Goal: Task Accomplishment & Management: Manage account settings

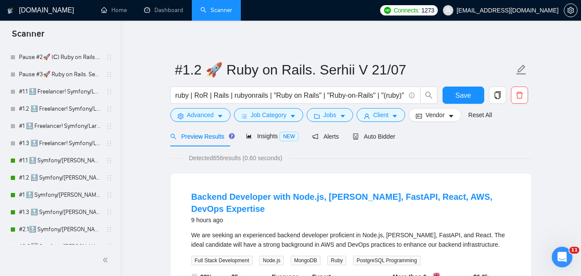
scroll to position [129, 0]
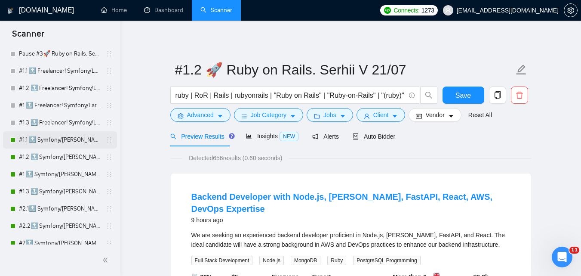
click at [57, 139] on link "#1.1 🔝 Symfony/[PERSON_NAME] (Viktoriia)" at bounding box center [60, 139] width 82 height 17
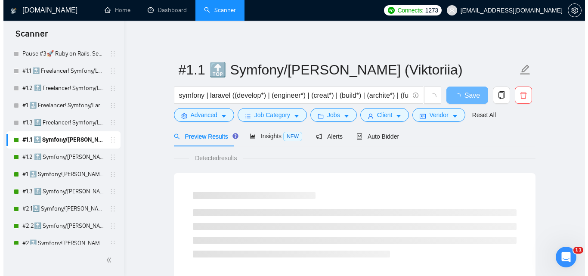
scroll to position [172, 0]
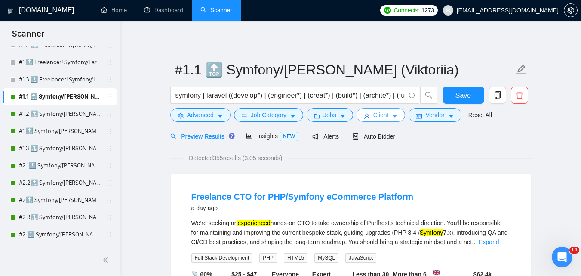
click at [383, 114] on span "Client" at bounding box center [380, 114] width 15 height 9
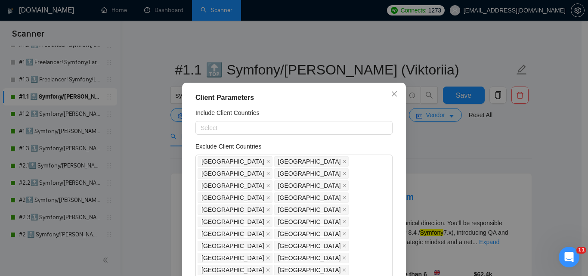
scroll to position [43, 0]
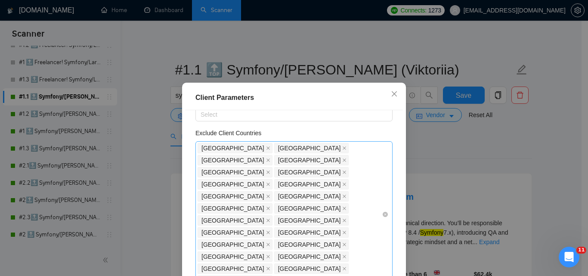
click at [248, 207] on div "[GEOGRAPHIC_DATA] [GEOGRAPHIC_DATA] [GEOGRAPHIC_DATA] [GEOGRAPHIC_DATA] [GEOGRA…" at bounding box center [289, 214] width 184 height 145
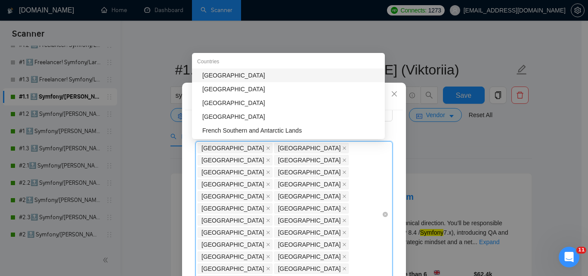
type input "s"
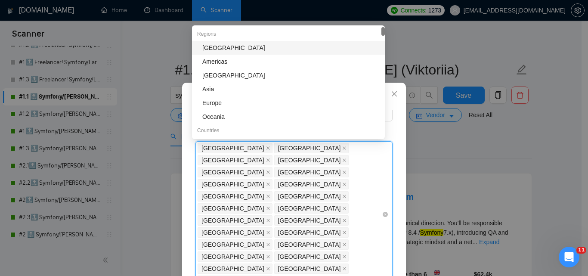
type input "af"
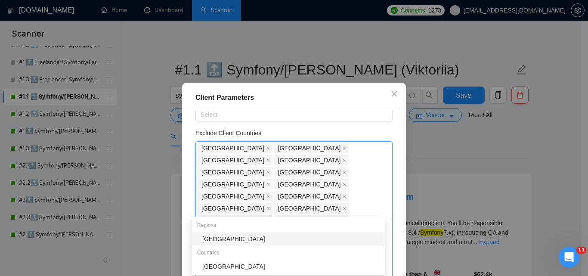
drag, startPoint x: 231, startPoint y: 234, endPoint x: 219, endPoint y: 236, distance: 12.7
click at [231, 234] on div "[GEOGRAPHIC_DATA]" at bounding box center [288, 239] width 193 height 14
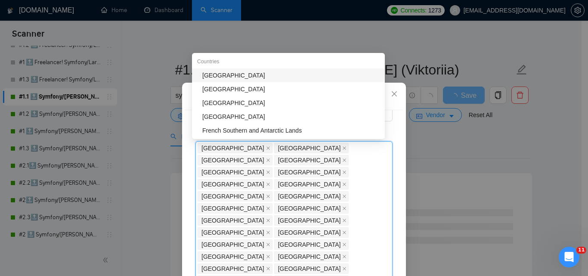
type input "s"
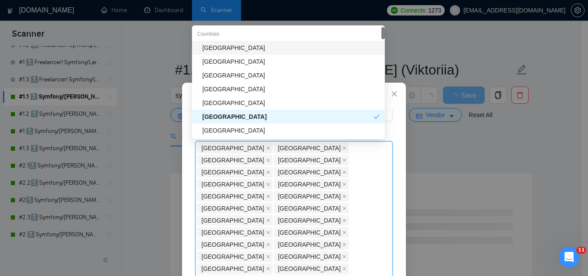
type input "L"
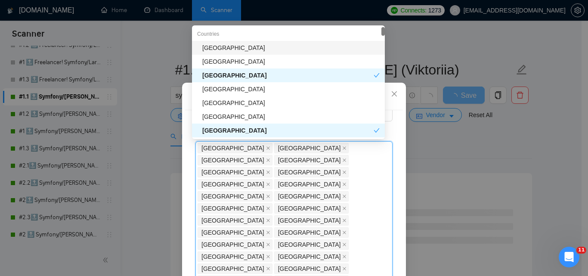
type input "Col"
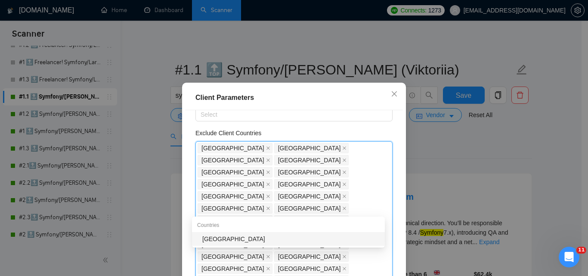
click at [246, 238] on div "[GEOGRAPHIC_DATA]" at bounding box center [290, 238] width 177 height 9
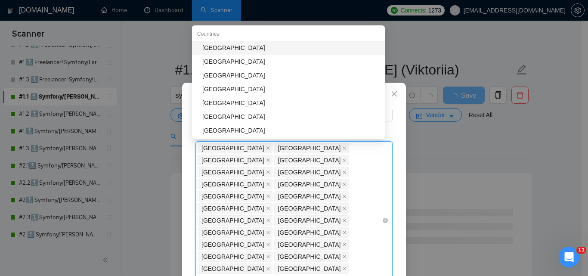
type input "Bol"
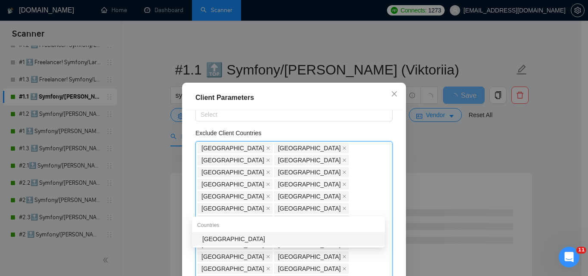
click at [285, 238] on div "[GEOGRAPHIC_DATA]" at bounding box center [290, 238] width 177 height 9
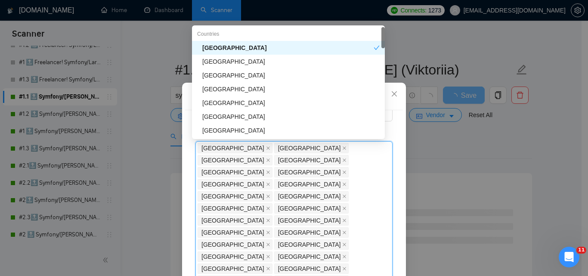
type input "Ve"
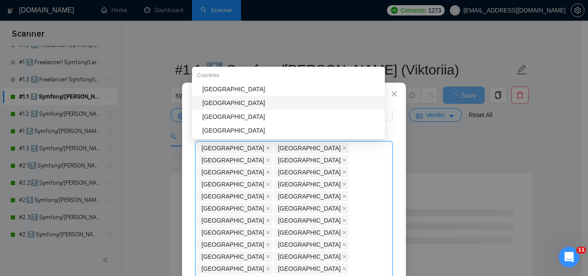
click at [237, 103] on div "[GEOGRAPHIC_DATA]" at bounding box center [290, 102] width 177 height 9
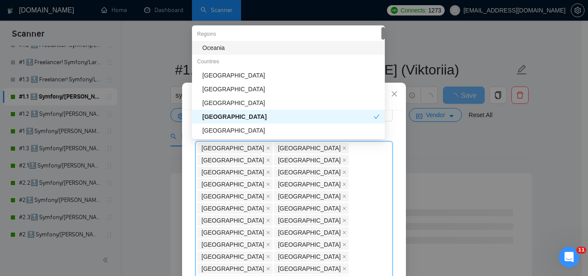
type input "N"
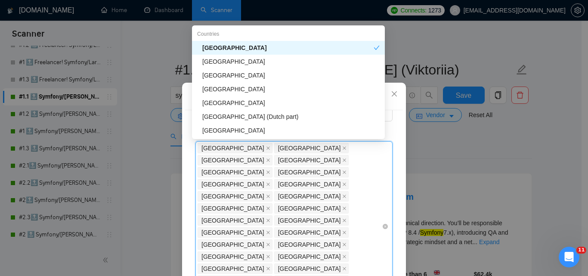
type input "chi"
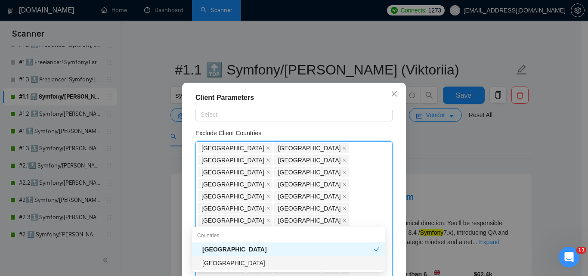
click at [285, 259] on div "[GEOGRAPHIC_DATA]" at bounding box center [290, 262] width 177 height 9
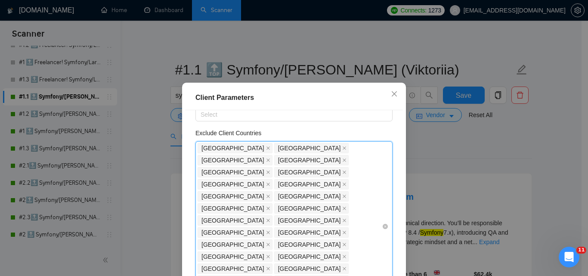
paste input "[GEOGRAPHIC_DATA]"
type input "[GEOGRAPHIC_DATA]"
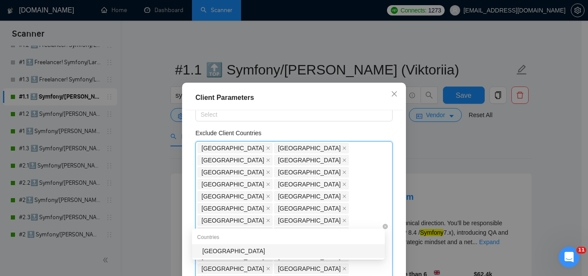
drag, startPoint x: 227, startPoint y: 250, endPoint x: 216, endPoint y: 225, distance: 27.0
click at [228, 250] on div "[GEOGRAPHIC_DATA]" at bounding box center [290, 250] width 177 height 9
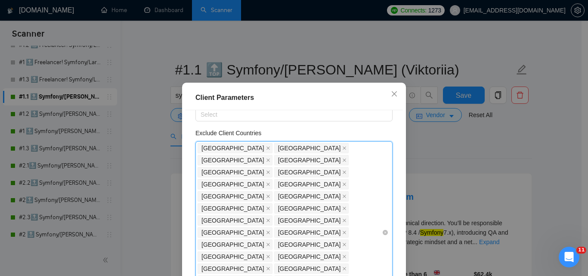
paste input "[GEOGRAPHIC_DATA]"
type input "[GEOGRAPHIC_DATA]"
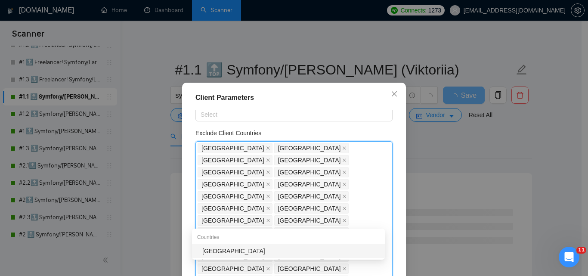
click at [262, 247] on div "[GEOGRAPHIC_DATA]" at bounding box center [290, 250] width 177 height 9
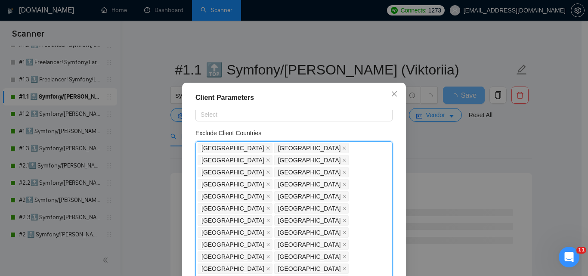
paste input "[GEOGRAPHIC_DATA]"
type input "[GEOGRAPHIC_DATA]"
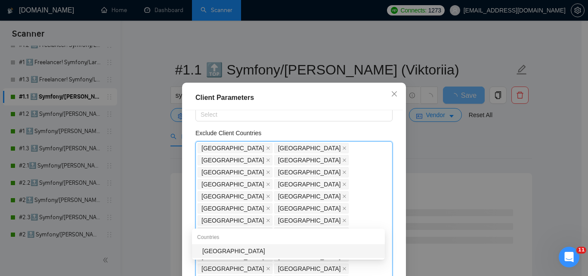
click at [264, 253] on div "[GEOGRAPHIC_DATA]" at bounding box center [290, 250] width 177 height 9
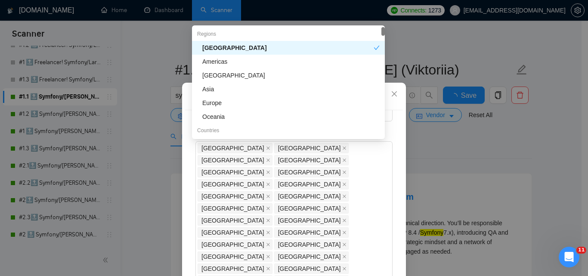
paste input "[GEOGRAPHIC_DATA]"
type input "[GEOGRAPHIC_DATA]"
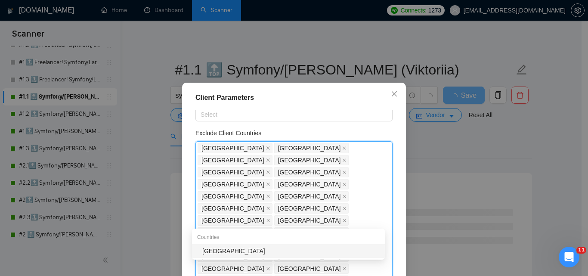
click at [311, 243] on div "Countries" at bounding box center [288, 237] width 193 height 14
drag, startPoint x: 272, startPoint y: 247, endPoint x: 292, endPoint y: 229, distance: 26.5
click at [272, 247] on div "[GEOGRAPHIC_DATA]" at bounding box center [290, 250] width 177 height 9
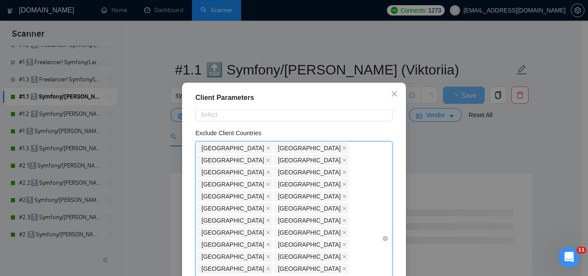
paste input "[GEOGRAPHIC_DATA]"
type input "[GEOGRAPHIC_DATA]"
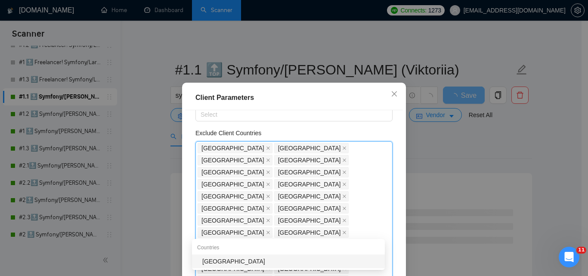
click at [221, 259] on div "[GEOGRAPHIC_DATA]" at bounding box center [290, 260] width 177 height 9
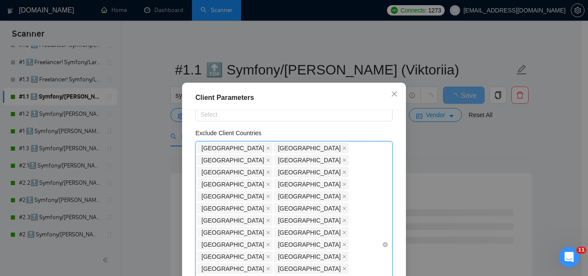
paste input "[GEOGRAPHIC_DATA]"
type input "[GEOGRAPHIC_DATA]"
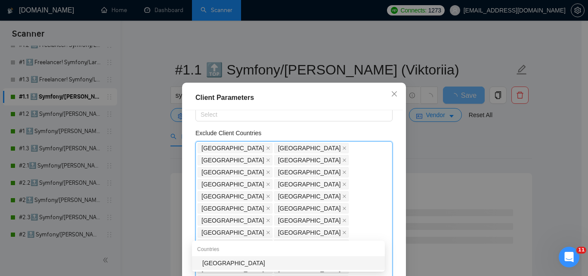
click at [236, 258] on div "[GEOGRAPHIC_DATA]" at bounding box center [290, 262] width 177 height 9
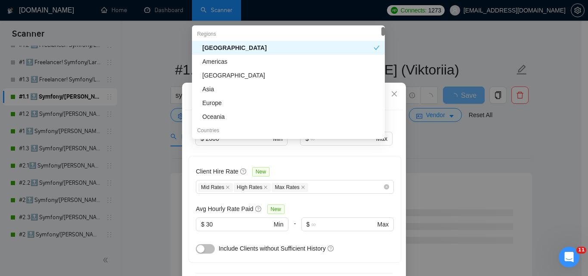
scroll to position [434, 0]
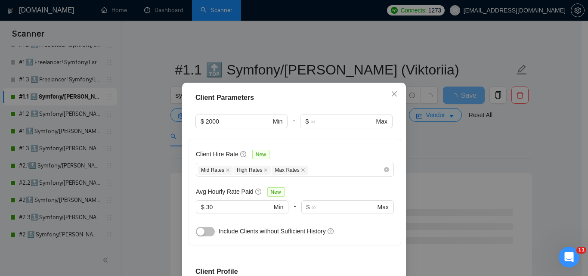
click at [391, 176] on div "Client Location Include Client Countries Select Exclude Client Countries India …" at bounding box center [294, 206] width 218 height 193
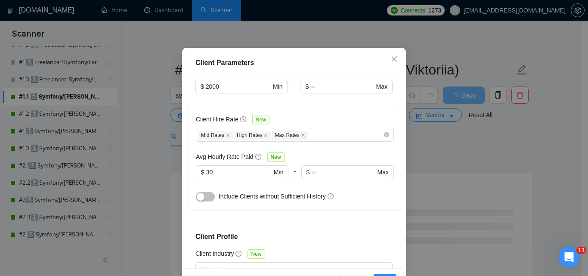
scroll to position [65, 0]
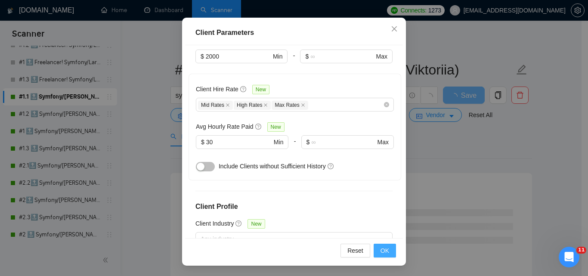
click at [377, 250] on button "OK" at bounding box center [384, 250] width 22 height 14
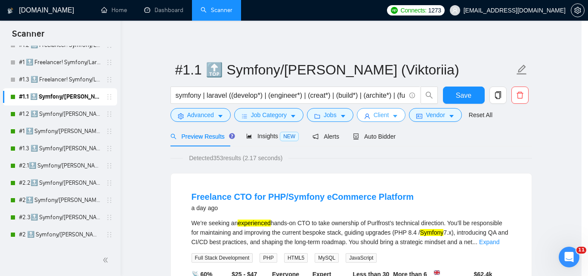
scroll to position [0, 0]
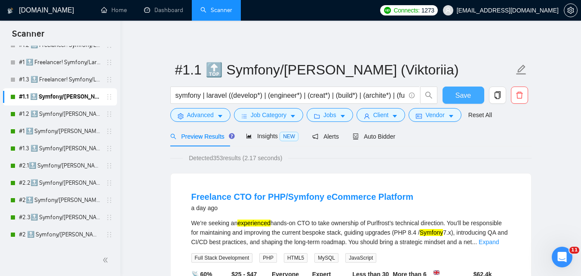
click at [458, 96] on span "Save" at bounding box center [463, 95] width 15 height 11
click at [67, 111] on link "#1.2 🔝 Symfony/[PERSON_NAME] (Viktoriia)" at bounding box center [60, 113] width 82 height 17
click at [61, 113] on link "#1.2 🔝 Symfony/[PERSON_NAME] (Viktoriia)" at bounding box center [60, 113] width 82 height 17
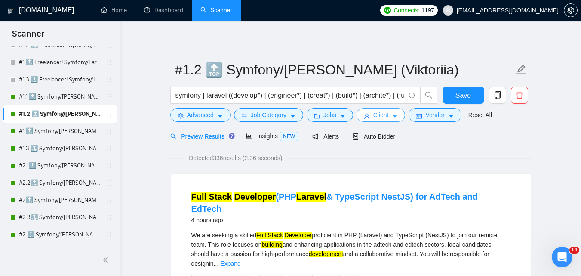
click at [381, 117] on span "Client" at bounding box center [380, 114] width 15 height 9
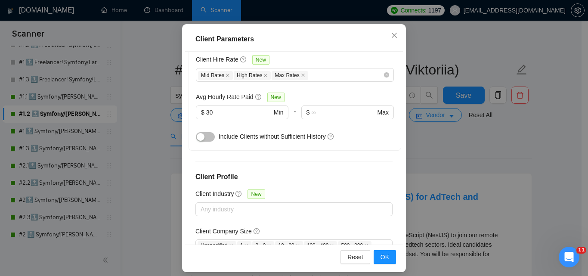
scroll to position [65, 0]
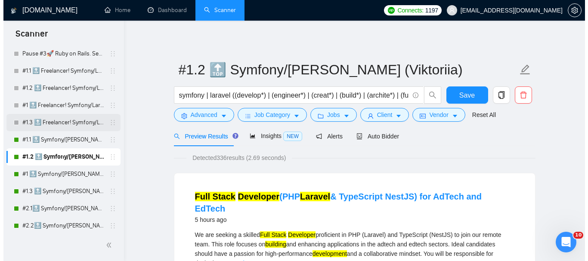
scroll to position [172, 0]
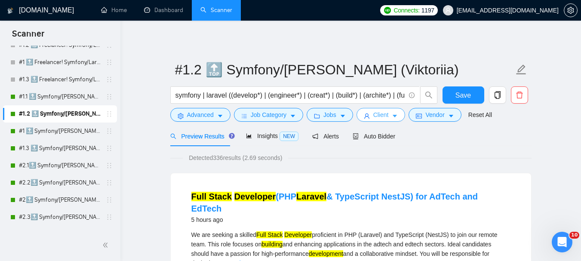
click at [373, 114] on span "Client" at bounding box center [380, 114] width 15 height 9
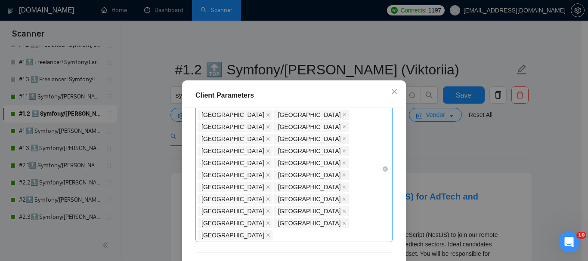
scroll to position [43, 0]
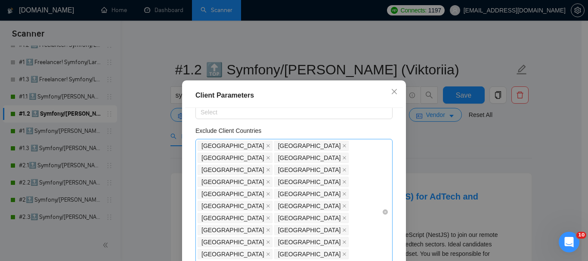
click at [255, 210] on div "[GEOGRAPHIC_DATA] [GEOGRAPHIC_DATA] [GEOGRAPHIC_DATA] [GEOGRAPHIC_DATA] [GEOGRA…" at bounding box center [289, 212] width 184 height 145
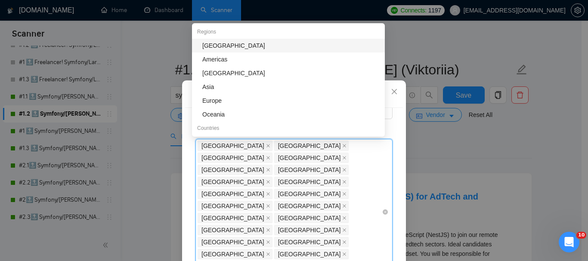
drag, startPoint x: 241, startPoint y: 47, endPoint x: 296, endPoint y: 202, distance: 164.0
click at [241, 47] on div "[GEOGRAPHIC_DATA]" at bounding box center [290, 45] width 177 height 9
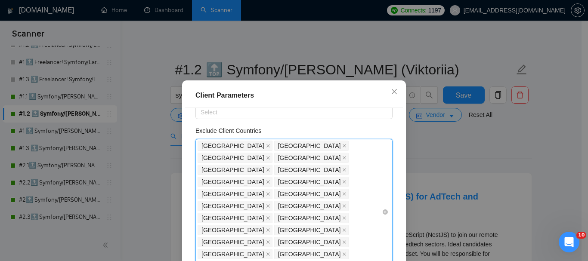
paste input "[GEOGRAPHIC_DATA]"
type input "[GEOGRAPHIC_DATA]"
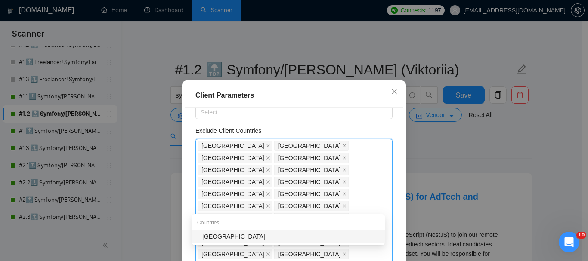
click at [258, 235] on div "[GEOGRAPHIC_DATA]" at bounding box center [290, 236] width 177 height 9
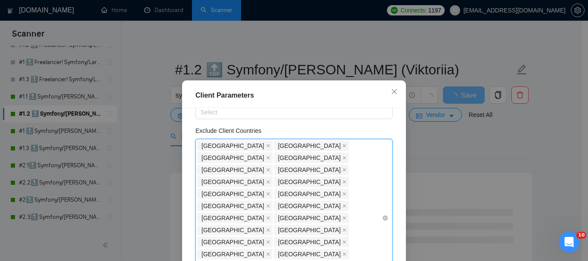
paste input "[GEOGRAPHIC_DATA]"
type input "[GEOGRAPHIC_DATA]"
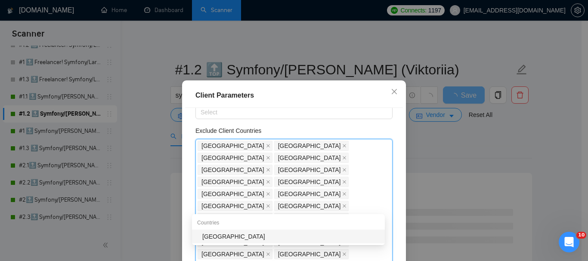
click at [289, 234] on div "[GEOGRAPHIC_DATA]" at bounding box center [290, 236] width 177 height 9
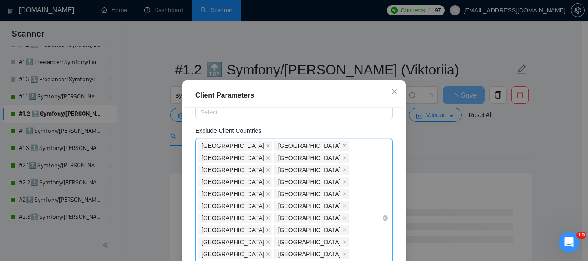
paste input "[GEOGRAPHIC_DATA]"
type input "[GEOGRAPHIC_DATA]"
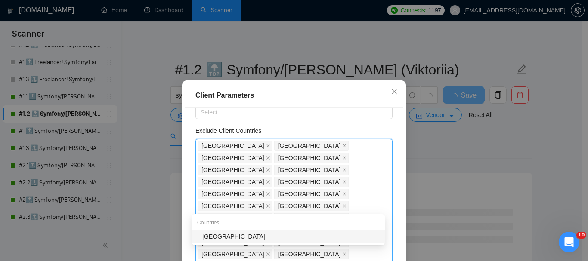
click at [292, 231] on div "[GEOGRAPHIC_DATA]" at bounding box center [288, 237] width 193 height 14
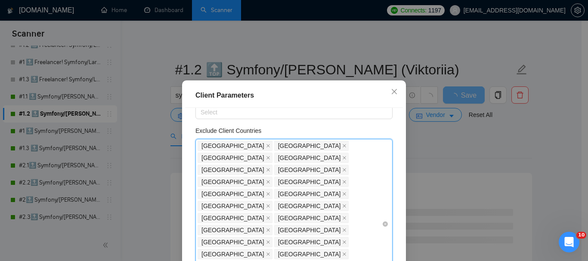
paste input "[GEOGRAPHIC_DATA]"
type input "[GEOGRAPHIC_DATA]"
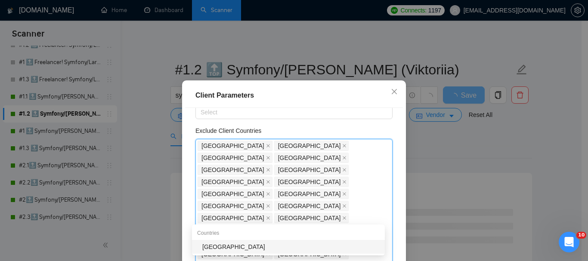
click at [226, 243] on div "[GEOGRAPHIC_DATA]" at bounding box center [290, 246] width 177 height 9
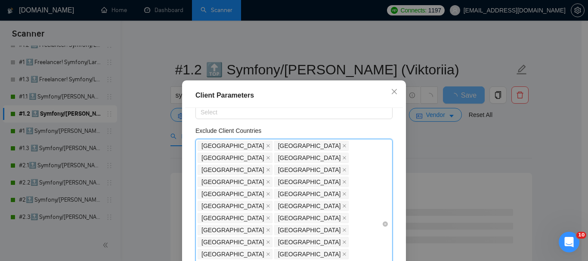
paste input "[GEOGRAPHIC_DATA]"
type input "[GEOGRAPHIC_DATA]"
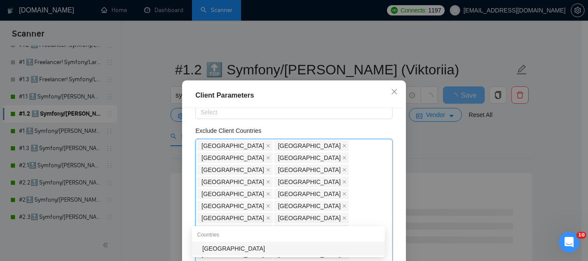
click at [233, 246] on div "[GEOGRAPHIC_DATA]" at bounding box center [290, 248] width 177 height 9
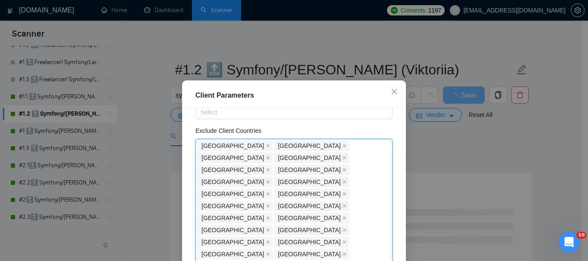
paste input "[GEOGRAPHIC_DATA]"
type input "[GEOGRAPHIC_DATA]"
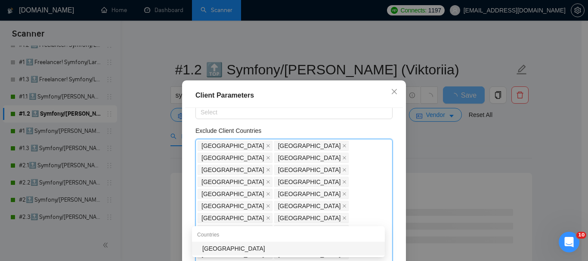
click at [245, 247] on div "[GEOGRAPHIC_DATA]" at bounding box center [290, 248] width 177 height 9
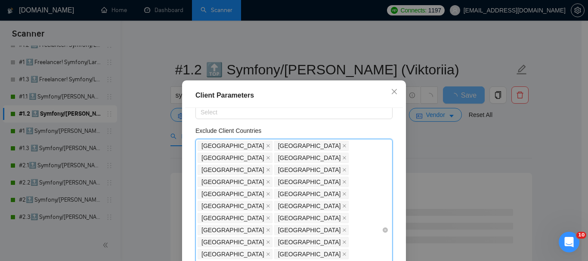
paste input "[GEOGRAPHIC_DATA]"
type input "[GEOGRAPHIC_DATA]"
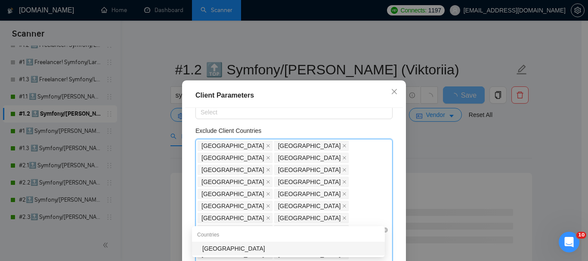
drag, startPoint x: 269, startPoint y: 248, endPoint x: 370, endPoint y: 216, distance: 105.5
click at [269, 248] on div "[GEOGRAPHIC_DATA]" at bounding box center [290, 248] width 177 height 9
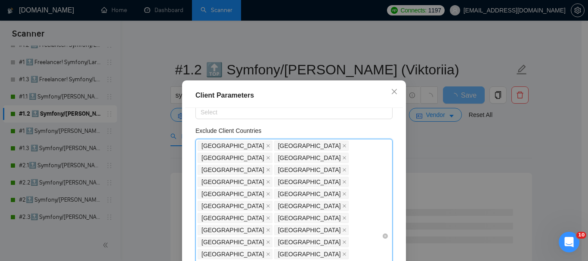
paste input "[GEOGRAPHIC_DATA]"
type input "[GEOGRAPHIC_DATA]"
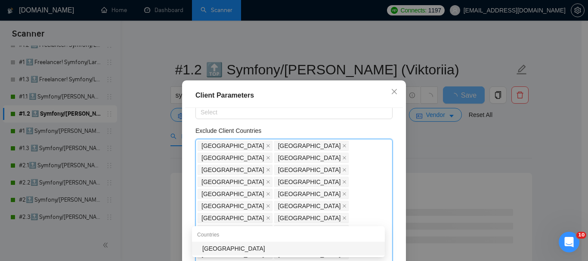
click at [240, 245] on div "[GEOGRAPHIC_DATA]" at bounding box center [290, 248] width 177 height 9
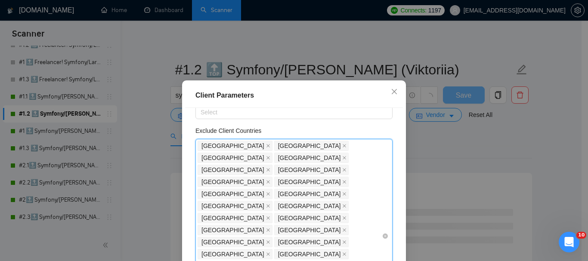
paste input "[GEOGRAPHIC_DATA]"
type input "[GEOGRAPHIC_DATA]"
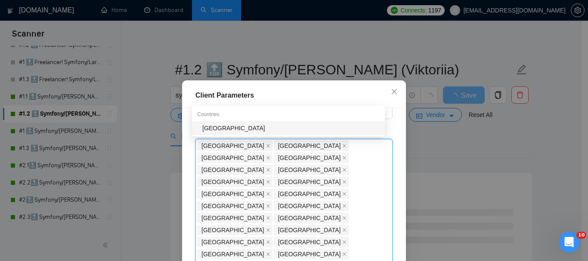
click at [211, 126] on div "[GEOGRAPHIC_DATA]" at bounding box center [290, 127] width 177 height 9
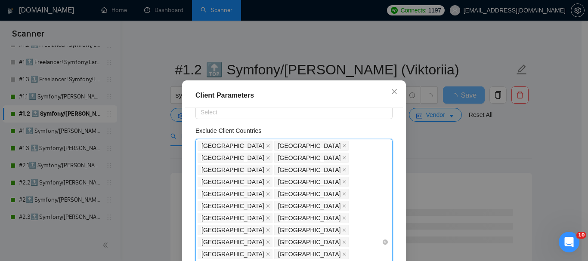
paste input "[GEOGRAPHIC_DATA]"
type input "[GEOGRAPHIC_DATA]"
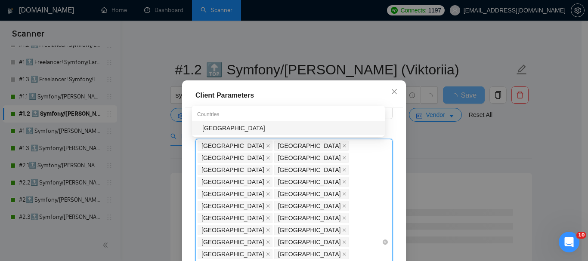
scroll to position [86, 0]
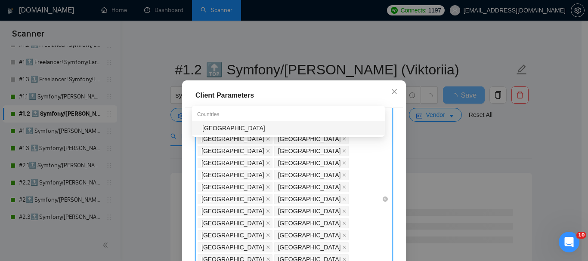
click at [231, 130] on div "[GEOGRAPHIC_DATA]" at bounding box center [290, 127] width 177 height 9
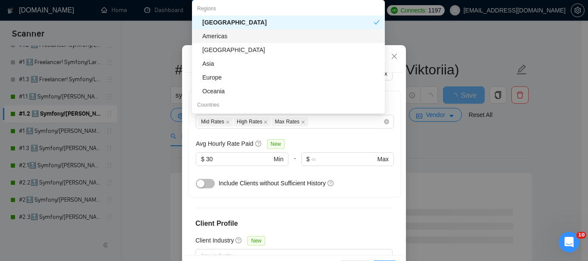
scroll to position [67, 0]
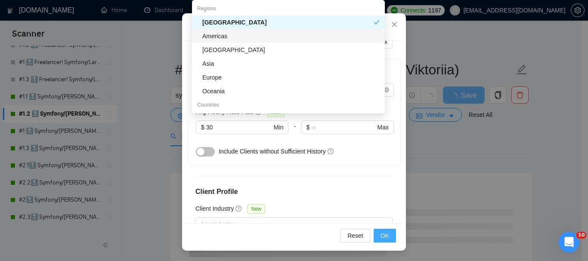
click at [386, 239] on button "OK" at bounding box center [384, 236] width 22 height 14
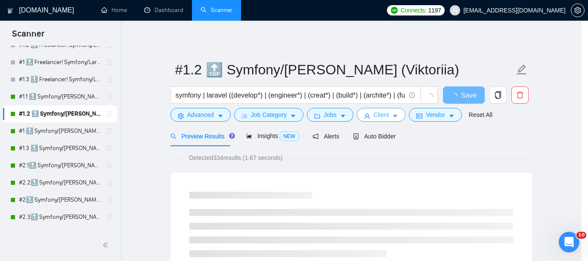
scroll to position [0, 0]
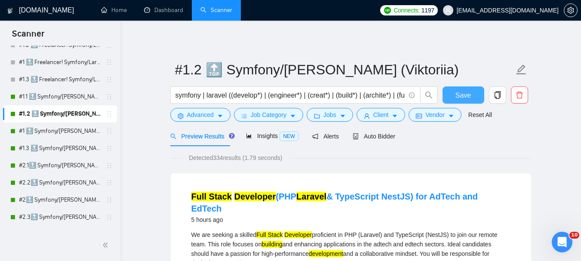
click at [468, 99] on span "Save" at bounding box center [463, 95] width 15 height 11
click at [435, 119] on span "Vendor" at bounding box center [434, 114] width 19 height 9
click at [387, 117] on button "Client" at bounding box center [381, 115] width 49 height 14
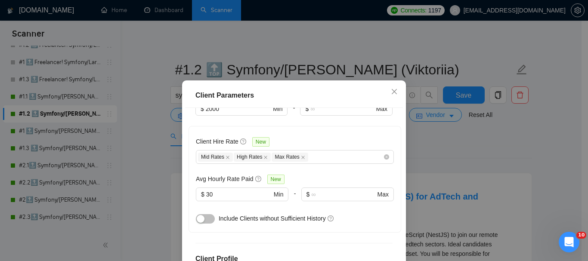
scroll to position [67, 0]
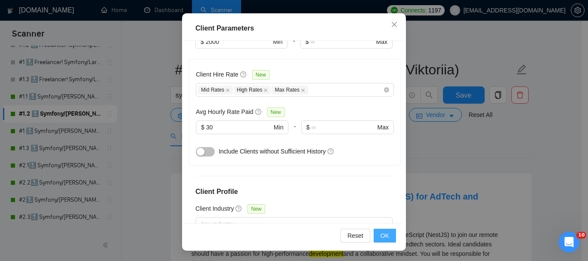
click at [381, 238] on span "OK" at bounding box center [384, 235] width 9 height 9
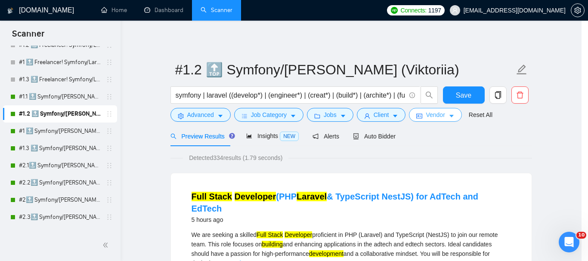
scroll to position [39, 0]
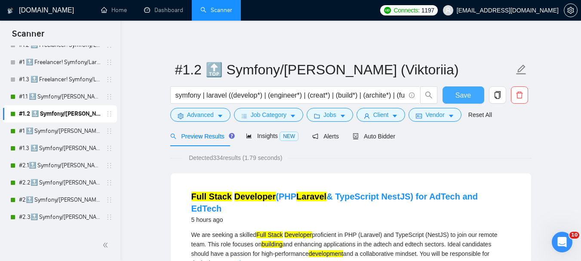
click at [467, 97] on span "Save" at bounding box center [463, 95] width 15 height 11
drag, startPoint x: 78, startPoint y: 130, endPoint x: 1, endPoint y: 188, distance: 95.8
click at [78, 130] on link "#1 🔝 Symfony/[PERSON_NAME] (Viktoriia)" at bounding box center [60, 131] width 82 height 17
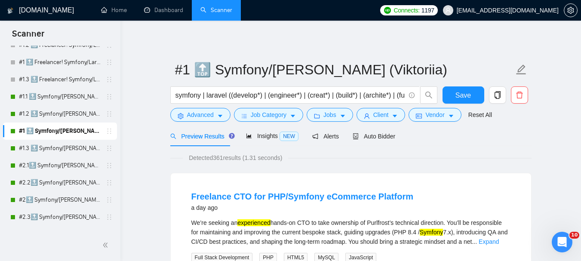
click at [392, 119] on icon "caret-down" at bounding box center [395, 116] width 6 height 6
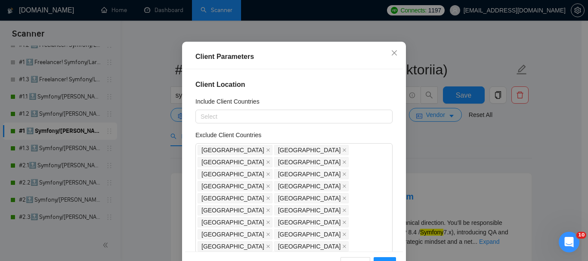
scroll to position [43, 0]
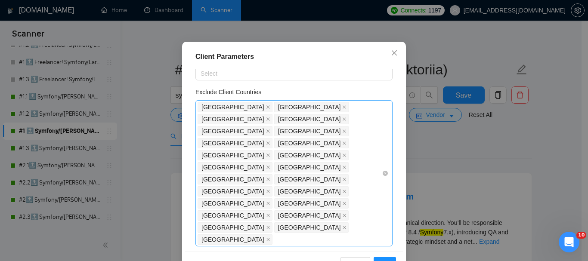
click at [268, 213] on div "[GEOGRAPHIC_DATA] [GEOGRAPHIC_DATA] [GEOGRAPHIC_DATA] [GEOGRAPHIC_DATA] [GEOGRA…" at bounding box center [293, 173] width 197 height 146
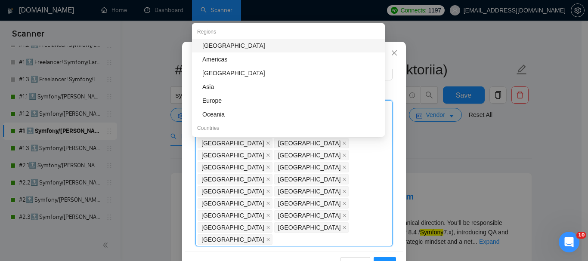
click at [229, 46] on div "[GEOGRAPHIC_DATA]" at bounding box center [290, 45] width 177 height 9
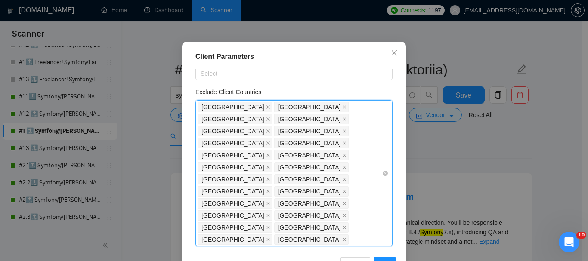
paste input "[GEOGRAPHIC_DATA]"
type input "[GEOGRAPHIC_DATA]"
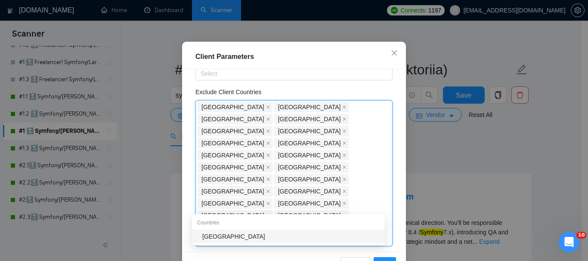
click at [244, 238] on div "[GEOGRAPHIC_DATA]" at bounding box center [290, 236] width 177 height 9
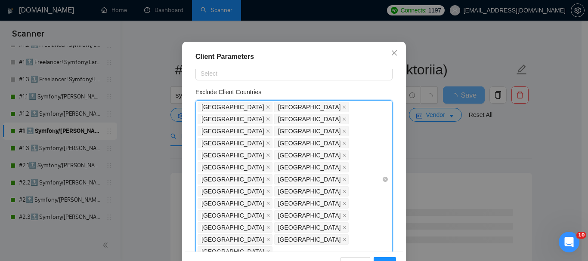
paste input "[GEOGRAPHIC_DATA]"
type input "[GEOGRAPHIC_DATA]"
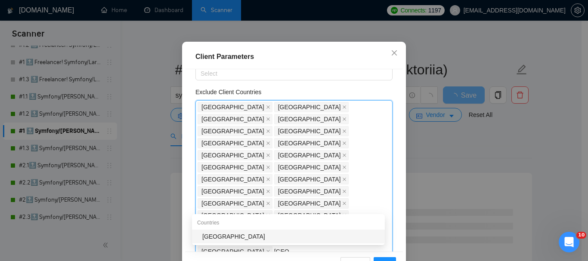
click at [268, 240] on div "[GEOGRAPHIC_DATA]" at bounding box center [290, 236] width 177 height 9
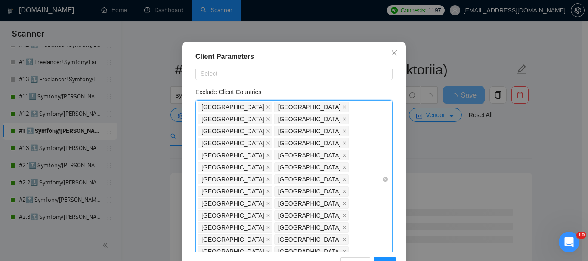
paste input "[GEOGRAPHIC_DATA]"
type input "[GEOGRAPHIC_DATA]"
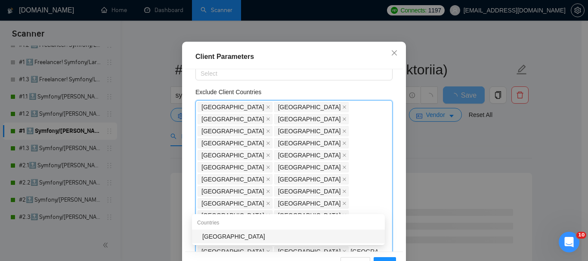
click at [290, 233] on div "[GEOGRAPHIC_DATA]" at bounding box center [290, 236] width 177 height 9
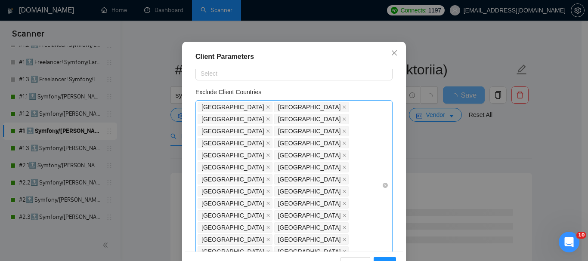
paste input "[GEOGRAPHIC_DATA]"
type input "[GEOGRAPHIC_DATA]"
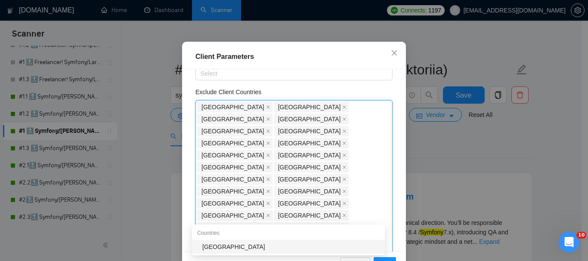
click at [238, 243] on div "[GEOGRAPHIC_DATA]" at bounding box center [290, 246] width 177 height 9
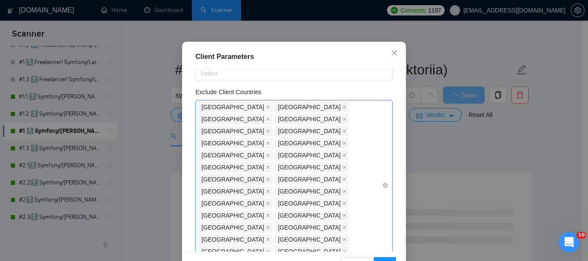
paste input "[GEOGRAPHIC_DATA]"
type input "[GEOGRAPHIC_DATA]"
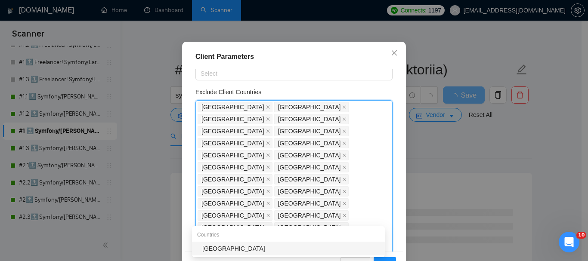
drag, startPoint x: 238, startPoint y: 250, endPoint x: 236, endPoint y: 245, distance: 4.8
click at [238, 249] on div "[GEOGRAPHIC_DATA]" at bounding box center [290, 248] width 177 height 9
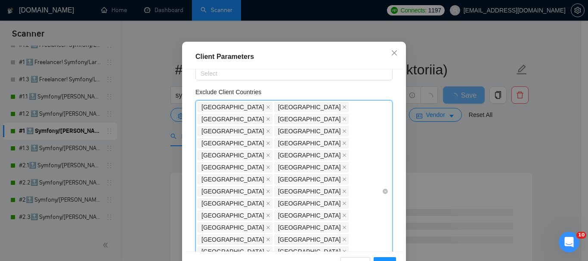
paste input "[GEOGRAPHIC_DATA]"
type input "[GEOGRAPHIC_DATA]"
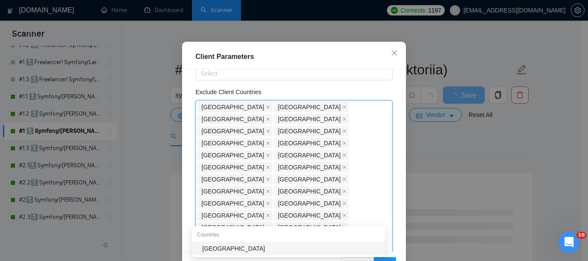
click at [212, 251] on div "[GEOGRAPHIC_DATA]" at bounding box center [290, 248] width 177 height 9
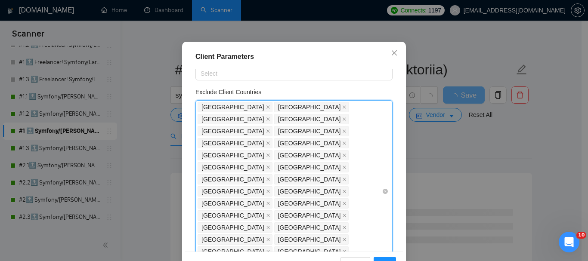
paste input "[GEOGRAPHIC_DATA]"
type input "[GEOGRAPHIC_DATA]"
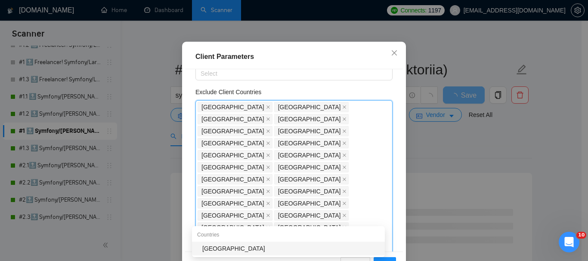
click at [213, 246] on div "[GEOGRAPHIC_DATA]" at bounding box center [290, 248] width 177 height 9
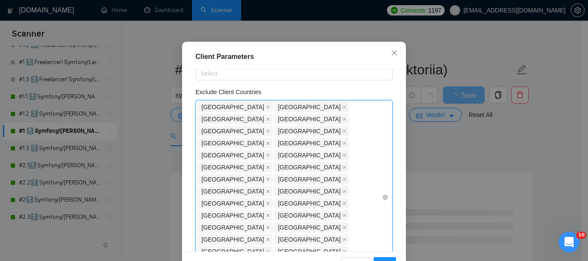
paste input "[GEOGRAPHIC_DATA]"
type input "[GEOGRAPHIC_DATA]"
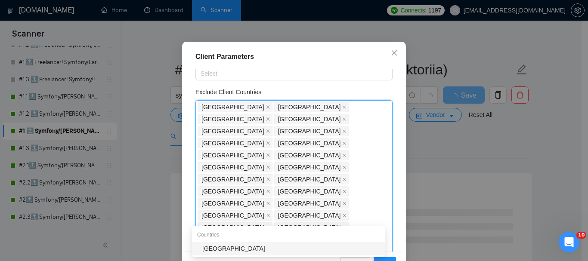
click at [232, 250] on div "[GEOGRAPHIC_DATA]" at bounding box center [290, 248] width 177 height 9
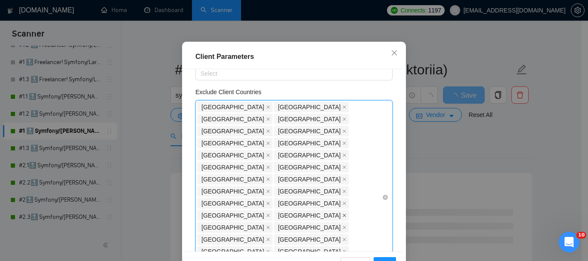
paste input "[GEOGRAPHIC_DATA]"
type input "[GEOGRAPHIC_DATA]"
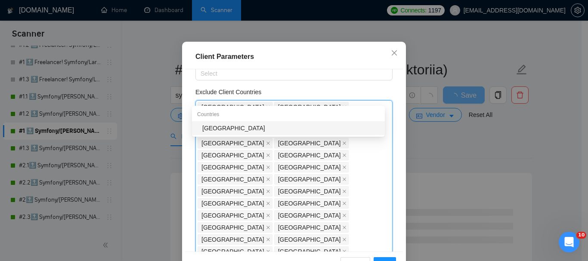
click at [223, 129] on div "[GEOGRAPHIC_DATA]" at bounding box center [290, 127] width 177 height 9
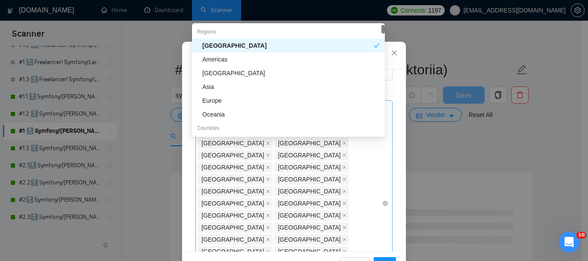
paste input "[GEOGRAPHIC_DATA]"
type input "[GEOGRAPHIC_DATA]"
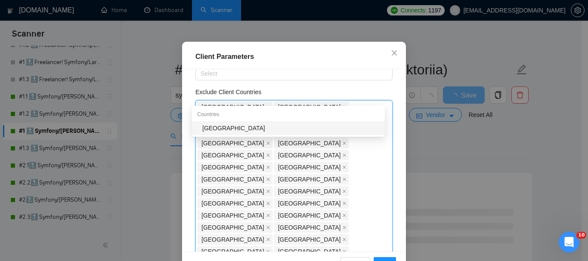
click at [231, 128] on div "[GEOGRAPHIC_DATA]" at bounding box center [290, 127] width 177 height 9
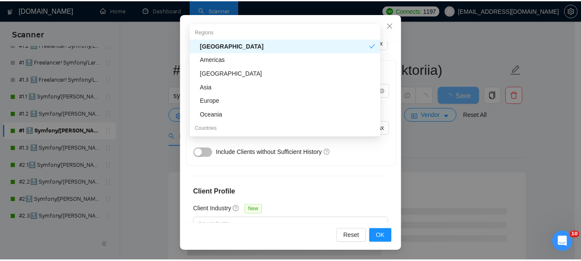
scroll to position [67, 0]
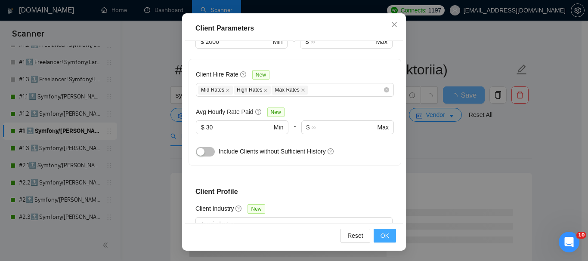
click at [385, 235] on span "OK" at bounding box center [384, 235] width 9 height 9
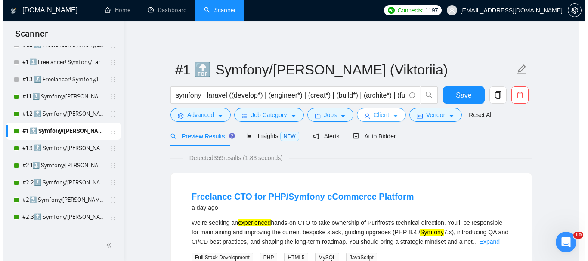
scroll to position [0, 0]
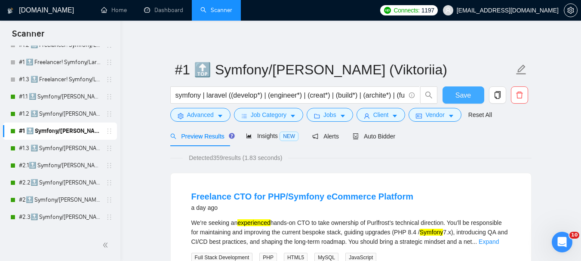
click at [464, 92] on span "Save" at bounding box center [463, 95] width 15 height 11
click at [380, 115] on span "Client" at bounding box center [380, 114] width 15 height 9
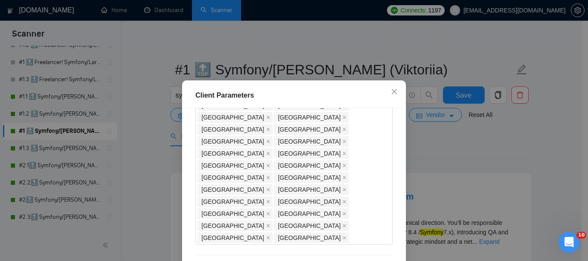
scroll to position [101, 0]
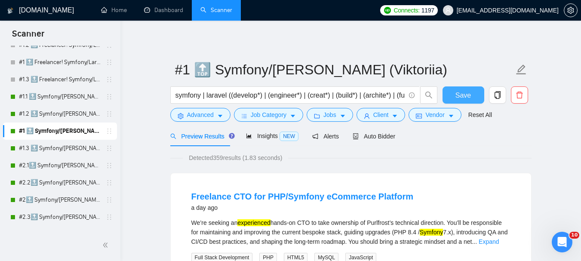
click at [470, 96] on span "Save" at bounding box center [463, 95] width 15 height 11
click at [85, 151] on link "#1.3 🔝 Symfony/[PERSON_NAME] (Viktoriia)" at bounding box center [60, 148] width 82 height 17
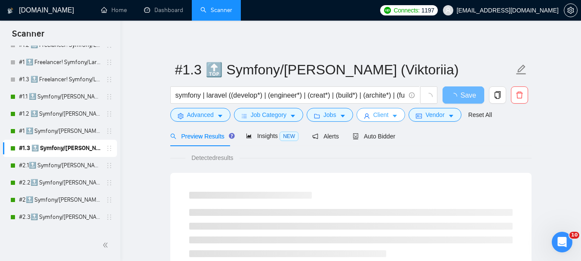
click at [388, 118] on button "Client" at bounding box center [381, 115] width 49 height 14
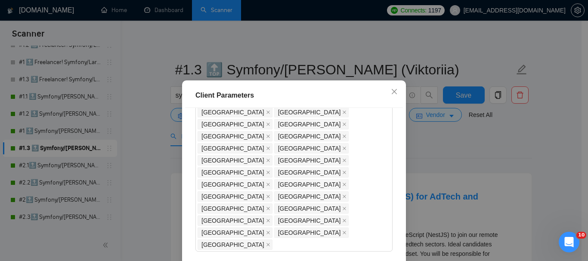
scroll to position [58, 0]
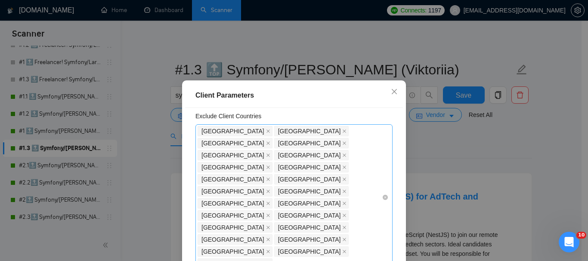
click at [275, 194] on div "[GEOGRAPHIC_DATA] [GEOGRAPHIC_DATA] [GEOGRAPHIC_DATA] [GEOGRAPHIC_DATA] [GEOGRA…" at bounding box center [289, 197] width 184 height 145
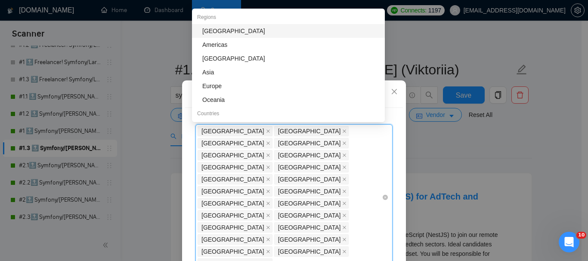
type input "a"
drag, startPoint x: 235, startPoint y: 33, endPoint x: 285, endPoint y: 154, distance: 131.3
click at [235, 33] on div "[GEOGRAPHIC_DATA]" at bounding box center [290, 30] width 177 height 9
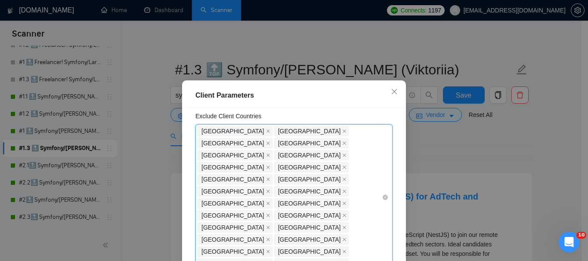
paste input "[GEOGRAPHIC_DATA]"
type input "[GEOGRAPHIC_DATA]"
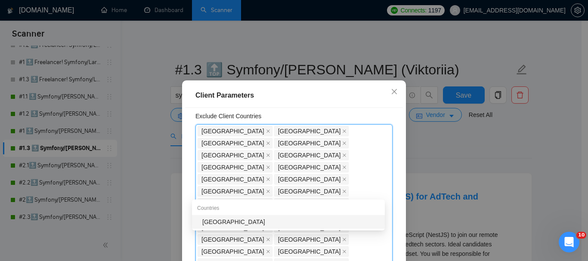
click at [248, 223] on div "[GEOGRAPHIC_DATA]" at bounding box center [290, 221] width 177 height 9
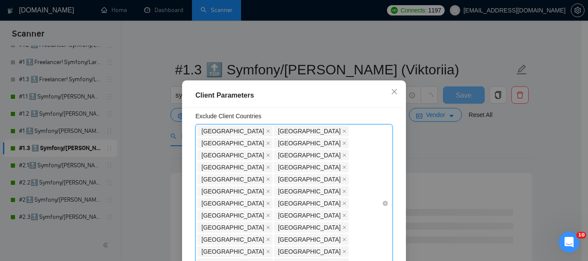
paste input "[GEOGRAPHIC_DATA]"
type input "[GEOGRAPHIC_DATA]"
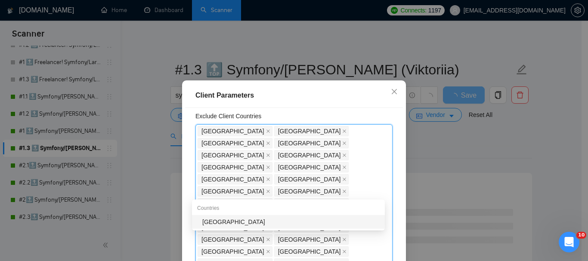
click at [259, 221] on div "[GEOGRAPHIC_DATA]" at bounding box center [290, 221] width 177 height 9
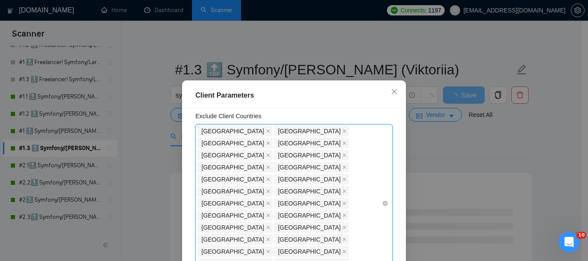
paste input "[GEOGRAPHIC_DATA]"
type input "[GEOGRAPHIC_DATA]"
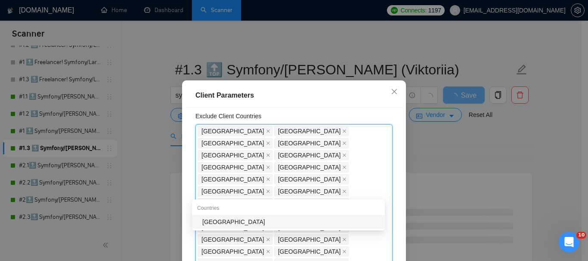
click at [274, 223] on div "[GEOGRAPHIC_DATA]" at bounding box center [290, 221] width 177 height 9
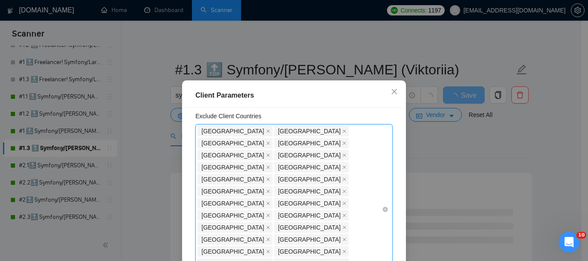
paste input "[GEOGRAPHIC_DATA]"
type input "[GEOGRAPHIC_DATA]"
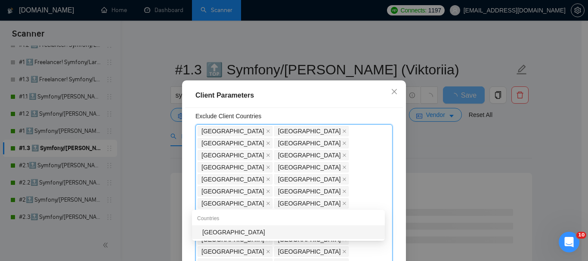
click at [222, 227] on div "[GEOGRAPHIC_DATA]" at bounding box center [288, 232] width 193 height 14
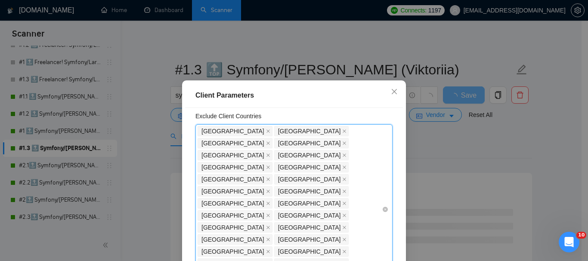
paste input "[GEOGRAPHIC_DATA]"
type input "[GEOGRAPHIC_DATA]"
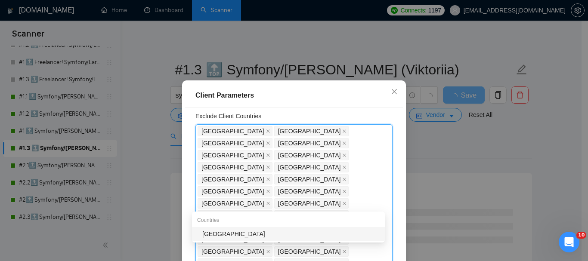
click at [232, 235] on div "[GEOGRAPHIC_DATA]" at bounding box center [290, 233] width 177 height 9
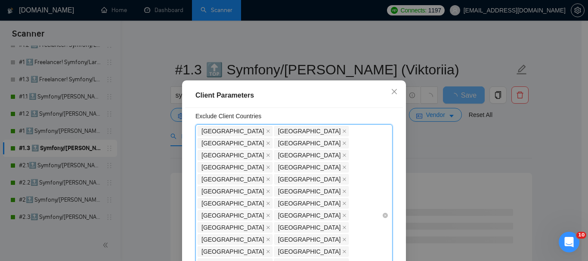
paste input "[GEOGRAPHIC_DATA]"
type input "[GEOGRAPHIC_DATA]"
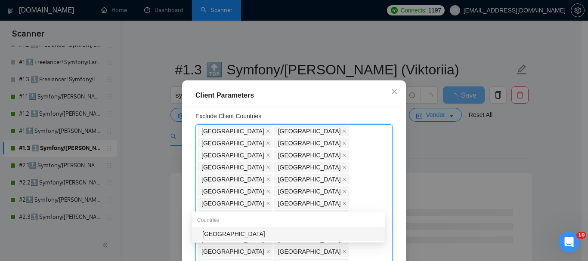
click at [244, 238] on div "[GEOGRAPHIC_DATA]" at bounding box center [290, 233] width 177 height 9
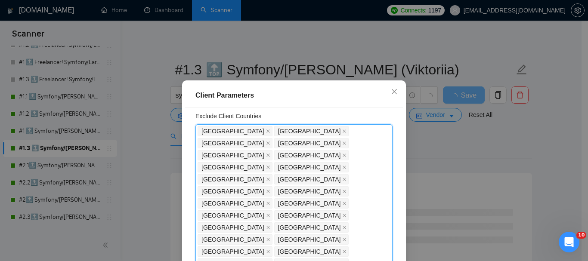
paste input "[GEOGRAPHIC_DATA]"
type input "[GEOGRAPHIC_DATA]"
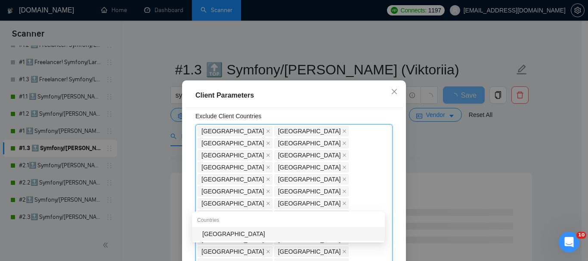
click at [250, 233] on div "[GEOGRAPHIC_DATA]" at bounding box center [290, 233] width 177 height 9
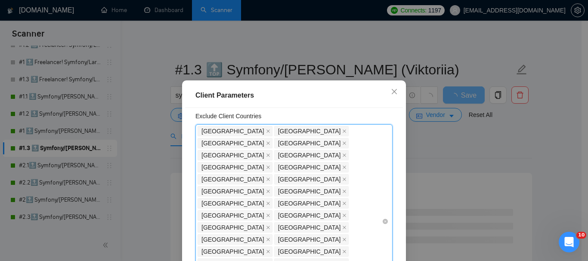
paste input "[GEOGRAPHIC_DATA]"
type input "[GEOGRAPHIC_DATA]"
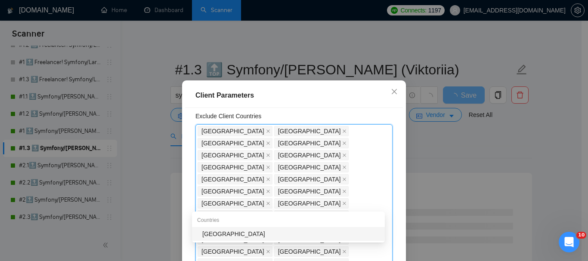
click at [239, 234] on div "[GEOGRAPHIC_DATA]" at bounding box center [290, 233] width 177 height 9
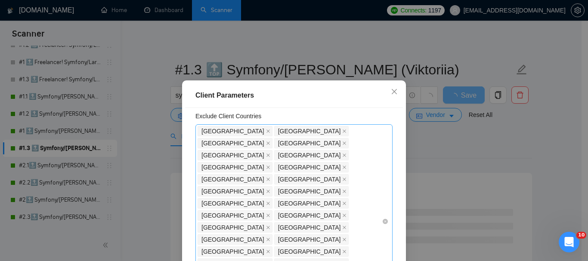
paste input "[GEOGRAPHIC_DATA]"
type input "[GEOGRAPHIC_DATA]"
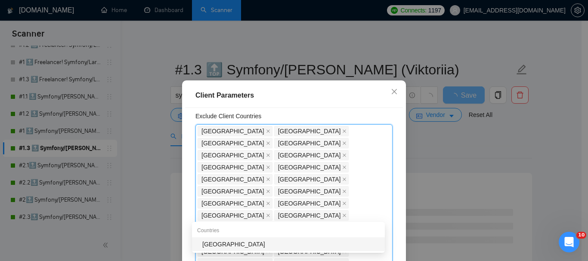
click at [216, 237] on div "Countries" at bounding box center [288, 231] width 193 height 14
click at [221, 241] on div "[GEOGRAPHIC_DATA]" at bounding box center [290, 244] width 177 height 9
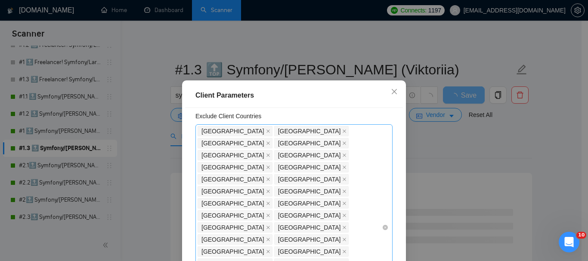
paste input "[GEOGRAPHIC_DATA]"
type input "[GEOGRAPHIC_DATA]"
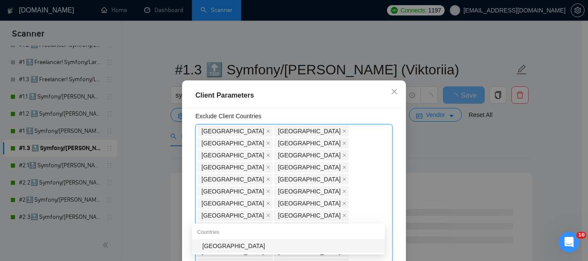
click at [244, 245] on div "[GEOGRAPHIC_DATA]" at bounding box center [290, 245] width 177 height 9
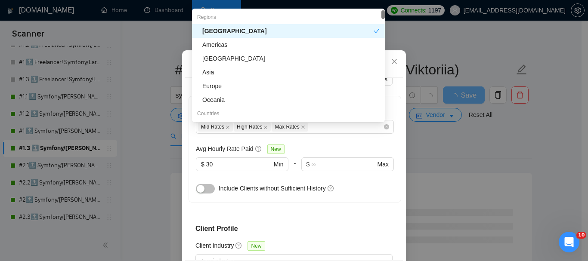
scroll to position [67, 0]
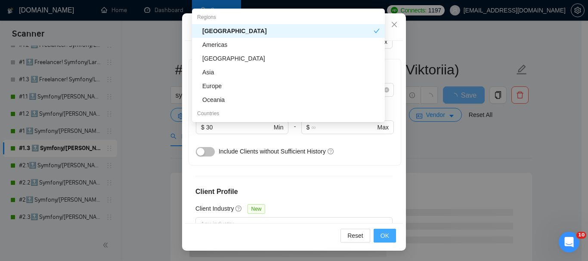
click at [382, 232] on span "OK" at bounding box center [384, 235] width 9 height 9
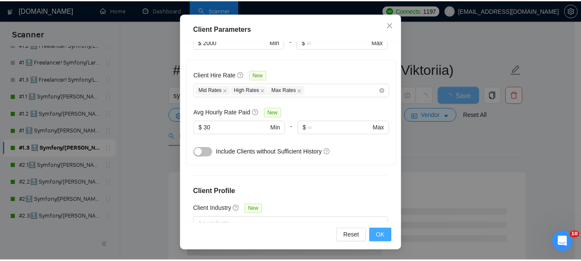
scroll to position [39, 0]
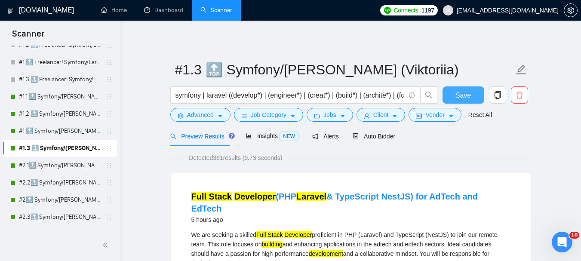
click at [456, 99] on button "Save" at bounding box center [464, 94] width 42 height 17
click at [60, 166] on link "#2.1🔝 Symfony/[PERSON_NAME] 28/06 & 01/07 CoverLetter changed+10/07 P.S. added" at bounding box center [60, 165] width 82 height 17
